Goal: Ask a question

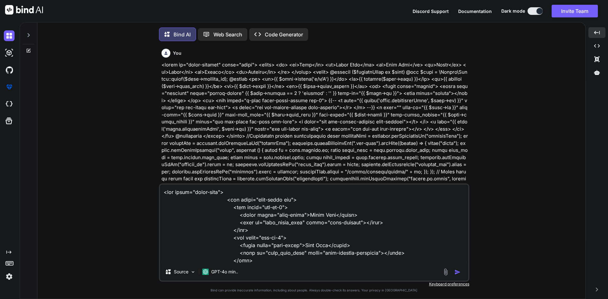
type textarea "x"
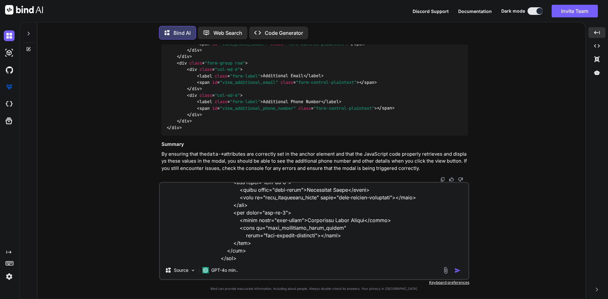
type textarea "<div class="modal-body"> <div class="form-group row"> <div class="col-md-6"> <l…"
type textarea "x"
type textarea "<div class="modal-body"> <div class="form-group row"> <div class="col-md-6"> <l…"
type textarea "x"
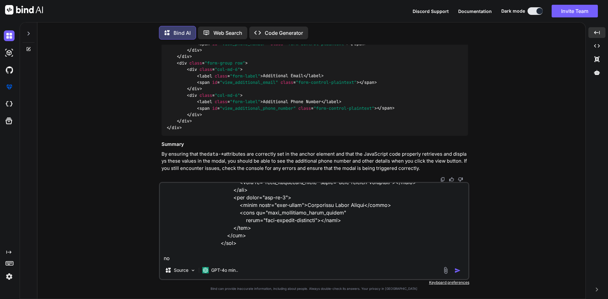
type textarea "<div class="modal-body"> <div class="form-group row"> <div class="col-md-6"> <l…"
type textarea "x"
type textarea "<div class="modal-body"> <div class="form-group row"> <div class="col-md-6"> <l…"
type textarea "x"
type textarea "<div class="modal-body"> <div class="form-group row"> <div class="col-md-6"> <l…"
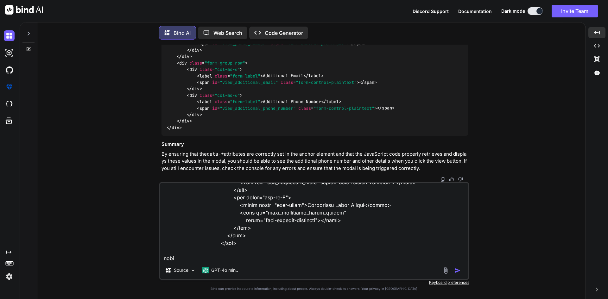
type textarea "x"
type textarea "<div class="modal-body"> <div class="form-group row"> <div class="col-md-6"> <l…"
type textarea "x"
type textarea "<div class="modal-body"> <div class="form-group row"> <div class="col-md-6"> <l…"
type textarea "x"
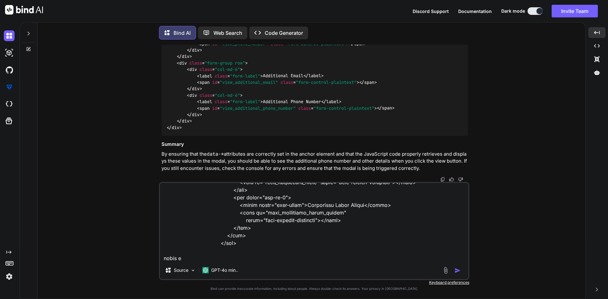
type textarea "<div class="modal-body"> <div class="form-group row"> <div class="col-md-6"> <l…"
type textarea "x"
type textarea "<div class="modal-body"> <div class="form-group row"> <div class="col-md-6"> <l…"
type textarea "x"
type textarea "<div class="modal-body"> <div class="form-group row"> <div class="col-md-6"> <l…"
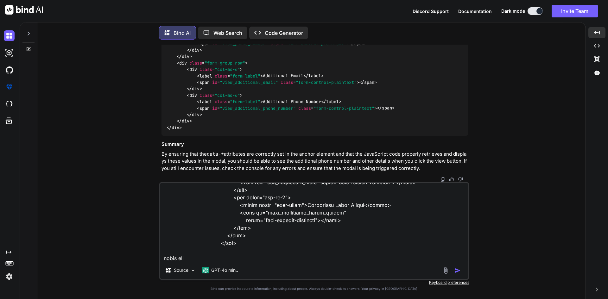
type textarea "x"
type textarea "<div class="modal-body"> <div class="form-group row"> <div class="col-md-6"> <l…"
type textarea "x"
type textarea "<div class="modal-body"> <div class="form-group row"> <div class="col-md-6"> <l…"
type textarea "x"
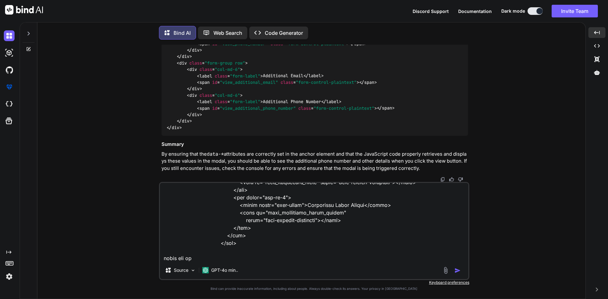
type textarea "<div class="modal-body"> <div class="form-group row"> <div class="col-md-6"> <l…"
type textarea "x"
type textarea "<div class="modal-body"> <div class="form-group row"> <div class="col-md-6"> <l…"
type textarea "x"
type textarea "<div class="modal-body"> <div class="form-group row"> <div class="col-md-6"> <l…"
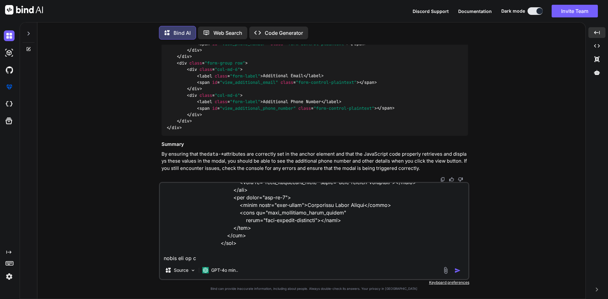
type textarea "x"
type textarea "<div class="modal-body"> <div class="form-group row"> <div class="col-md-6"> <l…"
type textarea "x"
type textarea "<div class="modal-body"> <div class="form-group row"> <div class="col-md-6"> <l…"
type textarea "x"
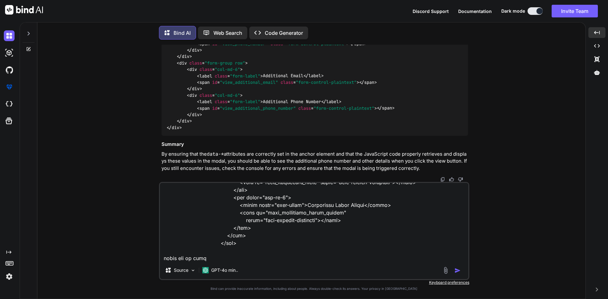
type textarea "<div class="modal-body"> <div class="form-group row"> <div class="col-md-6"> <l…"
type textarea "x"
type textarea "<div class="modal-body"> <div class="form-group row"> <div class="col-md-6"> <l…"
type textarea "x"
type textarea "<div class="modal-body"> <div class="form-group row"> <div class="col-md-6"> <l…"
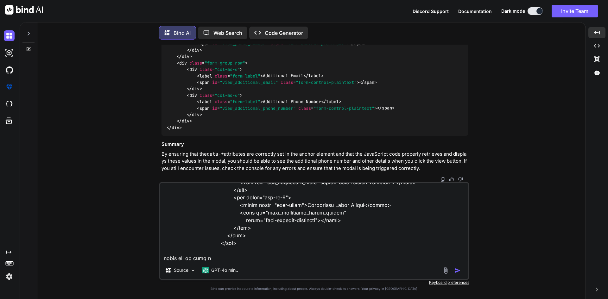
type textarea "x"
type textarea "<div class="modal-body"> <div class="form-group row"> <div class="col-md-6"> <l…"
type textarea "x"
type textarea "<div class="modal-body"> <div class="form-group row"> <div class="col-md-6"> <l…"
type textarea "x"
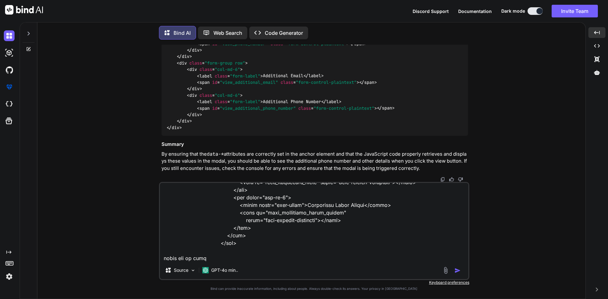
type textarea "<div class="modal-body"> <div class="form-group row"> <div class="col-md-6"> <l…"
type textarea "x"
type textarea "<div class="modal-body"> <div class="form-group row"> <div class="col-md-6"> <l…"
type textarea "x"
type textarea "<div class="modal-body"> <div class="form-group row"> <div class="col-md-6"> <l…"
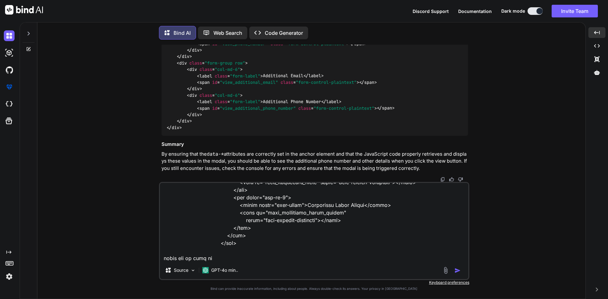
type textarea "x"
type textarea "<div class="modal-body"> <div class="form-group row"> <div class="col-md-6"> <l…"
type textarea "x"
type textarea "<div class="modal-body"> <div class="form-group row"> <div class="col-md-6"> <l…"
type textarea "x"
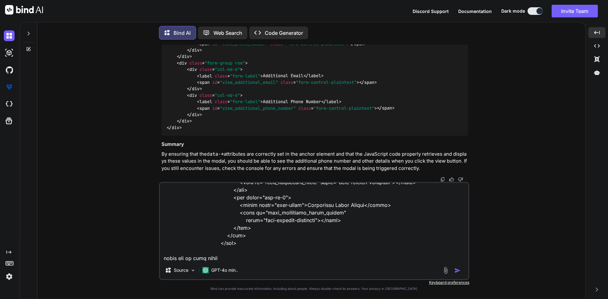
type textarea "<div class="modal-body"> <div class="form-group row"> <div class="col-md-6"> <l…"
type textarea "x"
type textarea "<div class="modal-body"> <div class="form-group row"> <div class="col-md-6"> <l…"
type textarea "x"
type textarea "<div class="modal-body"> <div class="form-group row"> <div class="col-md-6"> <l…"
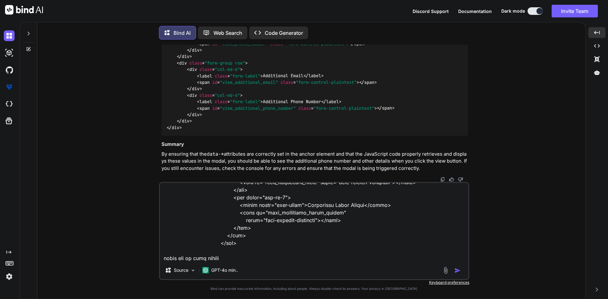
type textarea "x"
type textarea "<div class="modal-body"> <div class="form-group row"> <div class="col-md-6"> <l…"
type textarea "x"
type textarea "<div class="modal-body"> <div class="form-group row"> <div class="col-md-6"> <l…"
type textarea "x"
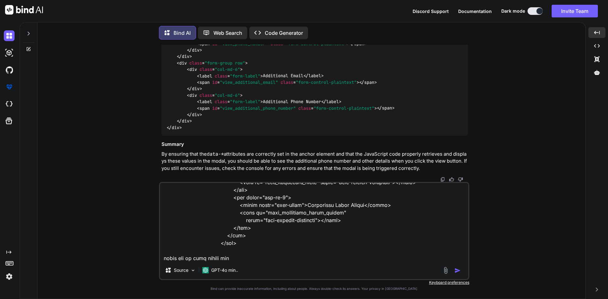
type textarea "<div class="modal-body"> <div class="form-group row"> <div class="col-md-6"> <l…"
type textarea "x"
type textarea "<div class="modal-body"> <div class="form-group row"> <div class="col-md-6"> <l…"
type textarea "x"
type textarea "<div class="modal-body"> <div class="form-group row"> <div class="col-md-6"> <l…"
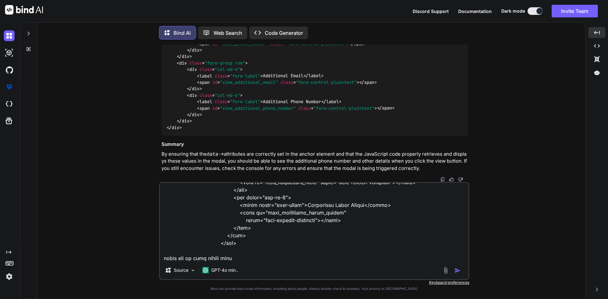
type textarea "x"
type textarea "<div class="modal-body"> <div class="form-group row"> <div class="col-md-6"> <l…"
type textarea "x"
type textarea "<div class="modal-body"> <div class="form-group row"> <div class="col-md-6"> <l…"
type textarea "x"
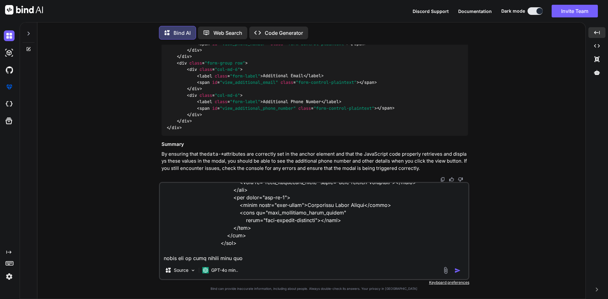
type textarea "<div class="modal-body"> <div class="form-group row"> <div class="col-md-6"> <l…"
type textarea "x"
type textarea "<div class="modal-body"> <div class="form-group row"> <div class="col-md-6"> <l…"
type textarea "x"
type textarea "<div class="modal-body"> <div class="form-group row"> <div class="col-md-6"> <l…"
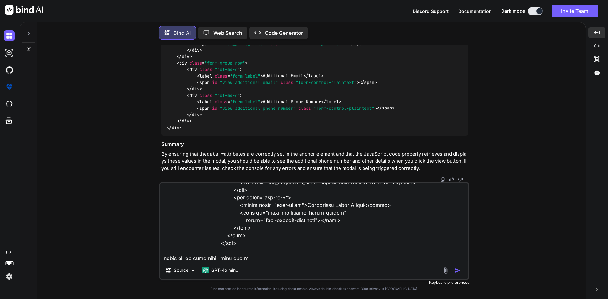
type textarea "x"
type textarea "<div class="modal-body"> <div class="form-group row"> <div class="col-md-6"> <l…"
type textarea "x"
type textarea "<div class="modal-body"> <div class="form-group row"> <div class="col-md-6"> <l…"
type textarea "x"
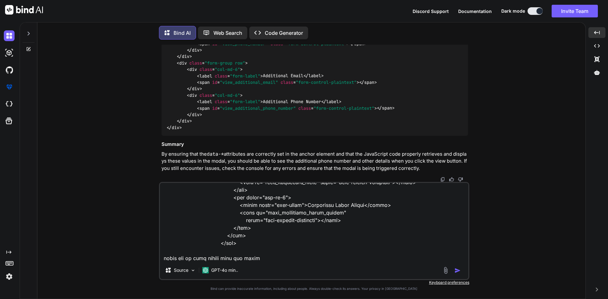
type textarea "<div class="modal-body"> <div class="form-group row"> <div class="col-md-6"> <l…"
type textarea "x"
type textarea "<div class="modal-body"> <div class="form-group row"> <div class="col-md-6"> <l…"
type textarea "x"
type textarea "<div class="modal-body"> <div class="form-group row"> <div class="col-md-6"> <l…"
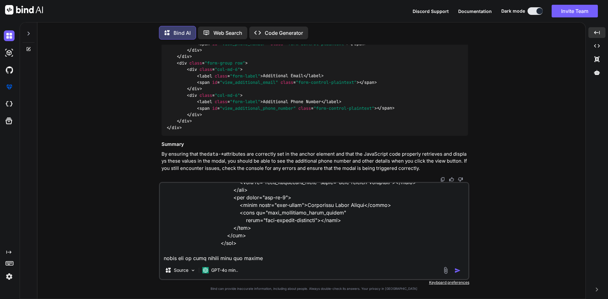
type textarea "x"
type textarea "<div class="modal-body"> <div class="form-group row"> <div class="col-md-6"> <l…"
type textarea "x"
type textarea "<div class="modal-body"> <div class="form-group row"> <div class="col-md-6"> <l…"
type textarea "x"
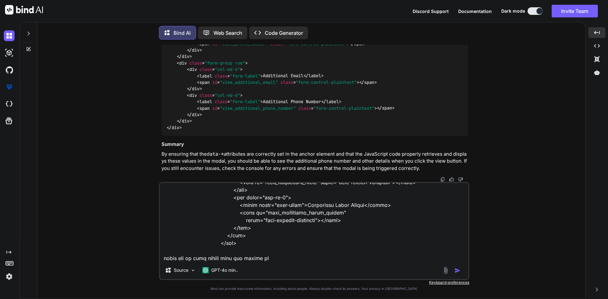
type textarea "<div class="modal-body"> <div class="form-group row"> <div class="col-md-6"> <l…"
type textarea "x"
type textarea "<div class="modal-body"> <div class="form-group row"> <div class="col-md-6"> <l…"
type textarea "x"
type textarea "<div class="modal-body"> <div class="form-group row"> <div class="col-md-6"> <l…"
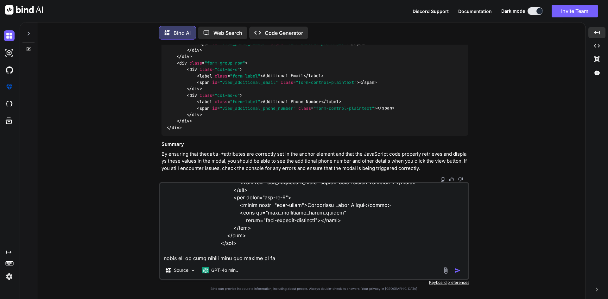
type textarea "x"
type textarea "<div class="modal-body"> <div class="form-group row"> <div class="col-md-6"> <l…"
type textarea "x"
type textarea "<div class="modal-body"> <div class="form-group row"> <div class="col-md-6"> <l…"
type textarea "x"
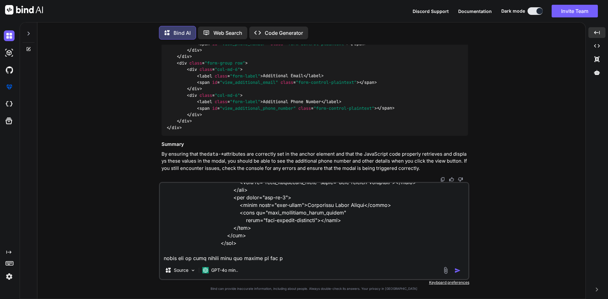
type textarea "<div class="modal-body"> <div class="form-group row"> <div class="col-md-6"> <l…"
type textarea "x"
type textarea "<div class="modal-body"> <div class="form-group row"> <div class="col-md-6"> <l…"
type textarea "x"
type textarea "<div class="modal-body"> <div class="form-group row"> <div class="col-md-6"> <l…"
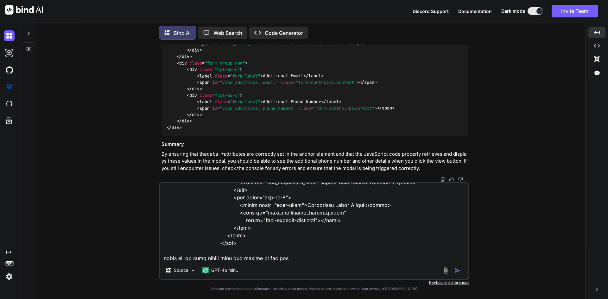
type textarea "x"
type textarea "<div class="modal-body"> <div class="form-group row"> <div class="col-md-6"> <l…"
type textarea "x"
type textarea "<div class="modal-body"> <div class="form-group row"> <div class="col-md-6"> <l…"
type textarea "x"
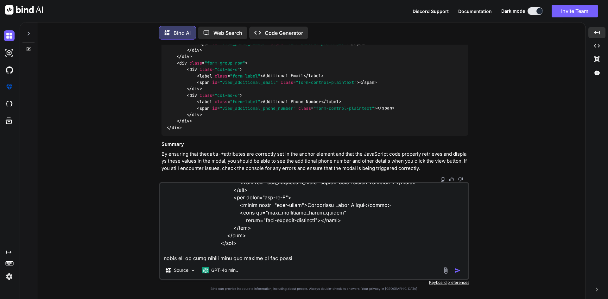
type textarea "<div class="modal-body"> <div class="form-group row"> <div class="col-md-6"> <l…"
type textarea "x"
type textarea "<div class="modal-body"> <div class="form-group row"> <div class="col-md-6"> <l…"
type textarea "x"
type textarea "<div class="modal-body"> <div class="form-group row"> <div class="col-md-6"> <l…"
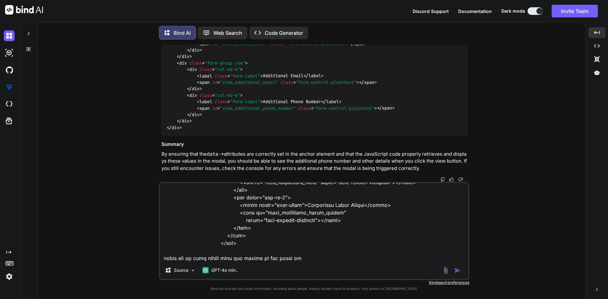
type textarea "x"
type textarea "<div class="modal-body"> <div class="form-group row"> <div class="col-md-6"> <l…"
type textarea "x"
type textarea "<div class="modal-body"> <div class="form-group row"> <div class="col-md-6"> <l…"
type textarea "x"
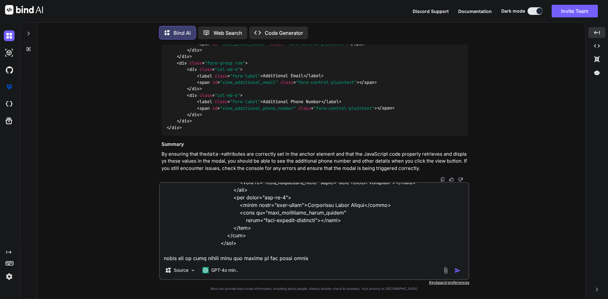
type textarea "<div class="modal-body"> <div class="form-group row"> <div class="col-md-6"> <l…"
type textarea "x"
type textarea "<div class="modal-body"> <div class="form-group row"> <div class="col-md-6"> <l…"
type textarea "x"
type textarea "<div class="modal-body"> <div class="form-group row"> <div class="col-md-6"> <l…"
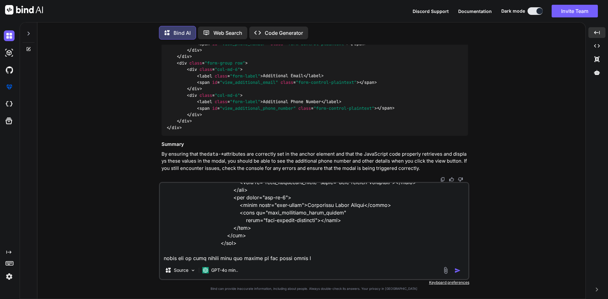
type textarea "x"
type textarea "<div class="modal-body"> <div class="form-group row"> <div class="col-md-6"> <l…"
type textarea "x"
type textarea "<div class="modal-body"> <div class="form-group row"> <div class="col-md-6"> <l…"
type textarea "x"
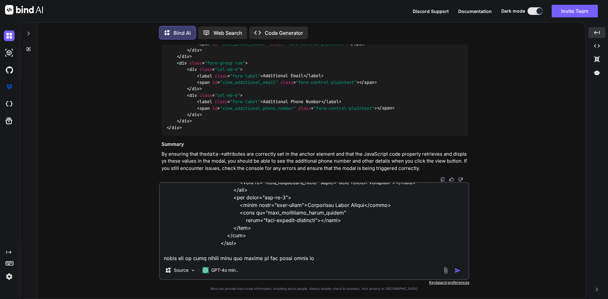
type textarea "<div class="modal-body"> <div class="form-group row"> <div class="col-md-6"> <l…"
type textarea "x"
type textarea "<div class="modal-body"> <div class="form-group row"> <div class="col-md-6"> <l…"
type textarea "x"
type textarea "<div class="modal-body"> <div class="form-group row"> <div class="col-md-6"> <l…"
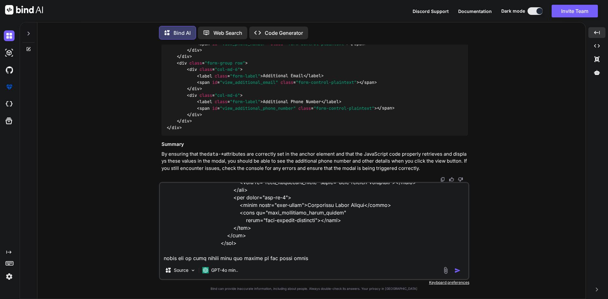
type textarea "x"
type textarea "<div class="modal-body"> <div class="form-group row"> <div class="col-md-6"> <l…"
type textarea "x"
type textarea "<div class="modal-body"> <div class="form-group row"> <div class="col-md-6"> <l…"
type textarea "x"
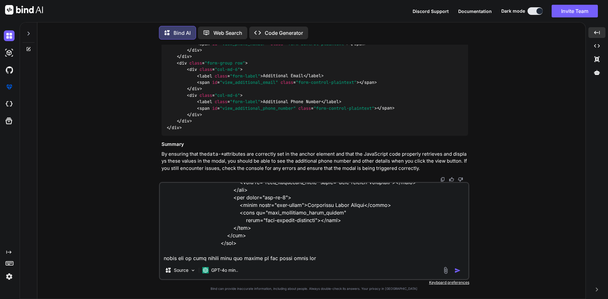
type textarea "<div class="modal-body"> <div class="form-group row"> <div class="col-md-6"> <l…"
type textarea "x"
type textarea "<div class="modal-body"> <div class="form-group row"> <div class="col-md-6"> <l…"
type textarea "x"
type textarea "<div class="modal-body"> <div class="form-group row"> <div class="col-md-6"> <l…"
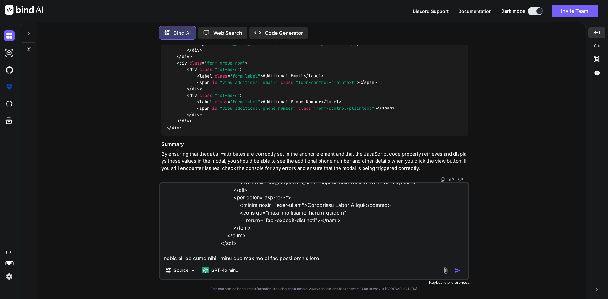
type textarea "x"
type textarea "<div class="modal-body"> <div class="form-group row"> <div class="col-md-6"> <l…"
type textarea "x"
type textarea "<div class="modal-body"> <div class="form-group row"> <div class="col-md-6"> <l…"
type textarea "x"
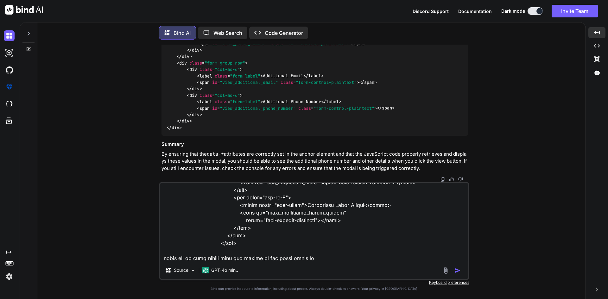
type textarea "<div class="modal-body"> <div class="form-group row"> <div class="col-md-6"> <l…"
type textarea "x"
type textarea "<div class="modal-body"> <div class="form-group row"> <div class="col-md-6"> <l…"
type textarea "x"
type textarea "<div class="modal-body"> <div class="form-group row"> <div class="col-md-6"> <l…"
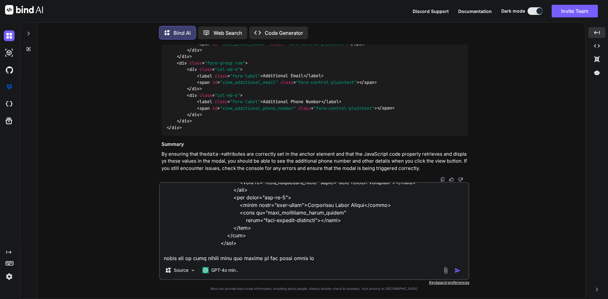
type textarea "x"
type textarea "<div class="modal-body"> <div class="form-group row"> <div class="col-md-6"> <l…"
type textarea "x"
type textarea "<div class="modal-body"> <div class="form-group row"> <div class="col-md-6"> <l…"
type textarea "x"
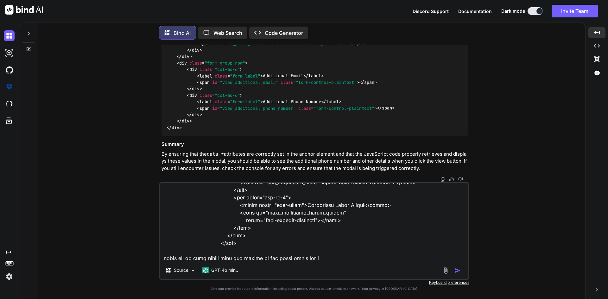
type textarea "<div class="modal-body"> <div class="form-group row"> <div class="col-md-6"> <l…"
type textarea "x"
type textarea "<div class="modal-body"> <div class="form-group row"> <div class="col-md-6"> <l…"
type textarea "x"
type textarea "<div class="modal-body"> <div class="form-group row"> <div class="col-md-6"> <l…"
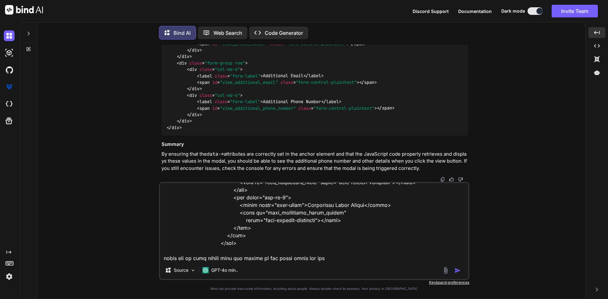
type textarea "x"
type textarea "<div class="modal-body"> <div class="form-group row"> <div class="col-md-6"> <l…"
type textarea "x"
type textarea "<div class="modal-body"> <div class="form-group row"> <div class="col-md-6"> <l…"
type textarea "x"
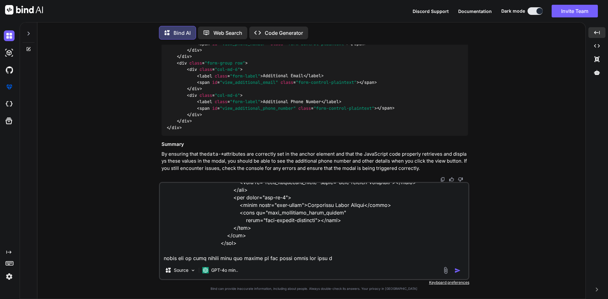
type textarea "<div class="modal-body"> <div class="form-group row"> <div class="col-md-6"> <l…"
type textarea "x"
type textarea "<div class="modal-body"> <div class="form-group row"> <div class="col-md-6"> <l…"
type textarea "x"
type textarea "<div class="modal-body"> <div class="form-group row"> <div class="col-md-6"> <l…"
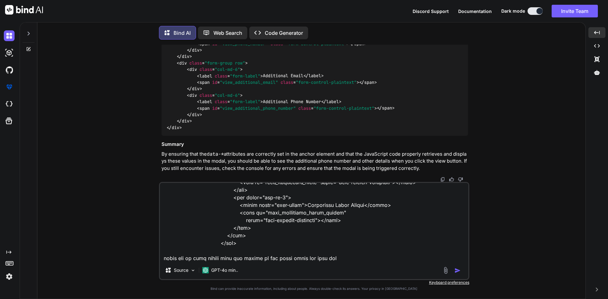
type textarea "x"
type textarea "<div class="modal-body"> <div class="form-group row"> <div class="col-md-6"> <l…"
type textarea "x"
type textarea "<div class="modal-body"> <div class="form-group row"> <div class="col-md-6"> <l…"
type textarea "x"
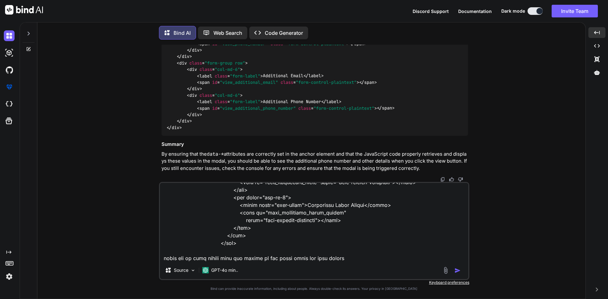
type textarea "<div class="modal-body"> <div class="form-group row"> <div class="col-md-6"> <l…"
type textarea "x"
type textarea "<div class="modal-body"> <div class="form-group row"> <div class="col-md-6"> <l…"
type textarea "x"
type textarea "<div class="modal-body"> <div class="form-group row"> <div class="col-md-6"> <l…"
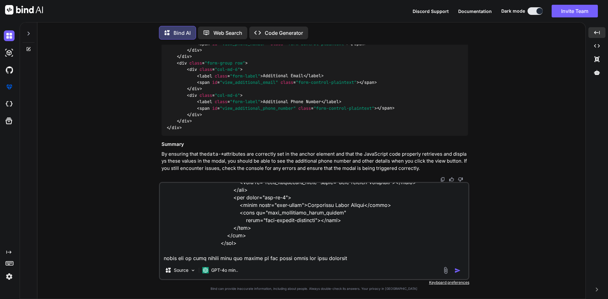
type textarea "x"
type textarea "<div class="modal-body"> <div class="form-group row"> <div class="col-md-6"> <l…"
type textarea "x"
type textarea "<div class="modal-body"> <div class="form-group row"> <div class="col-md-6"> <l…"
type textarea "x"
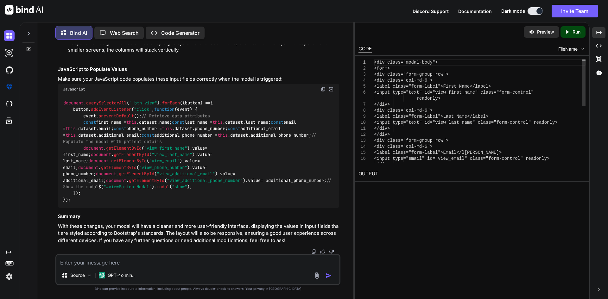
scroll to position [23994, 0]
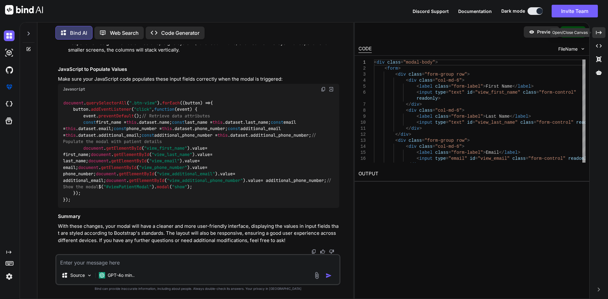
click at [598, 33] on icon "Created with Pixso." at bounding box center [599, 33] width 6 height 6
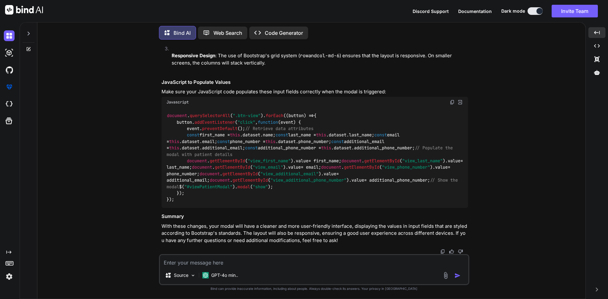
scroll to position [23650, 0]
click at [452, 100] on img at bounding box center [451, 102] width 5 height 5
